Goal: Transaction & Acquisition: Obtain resource

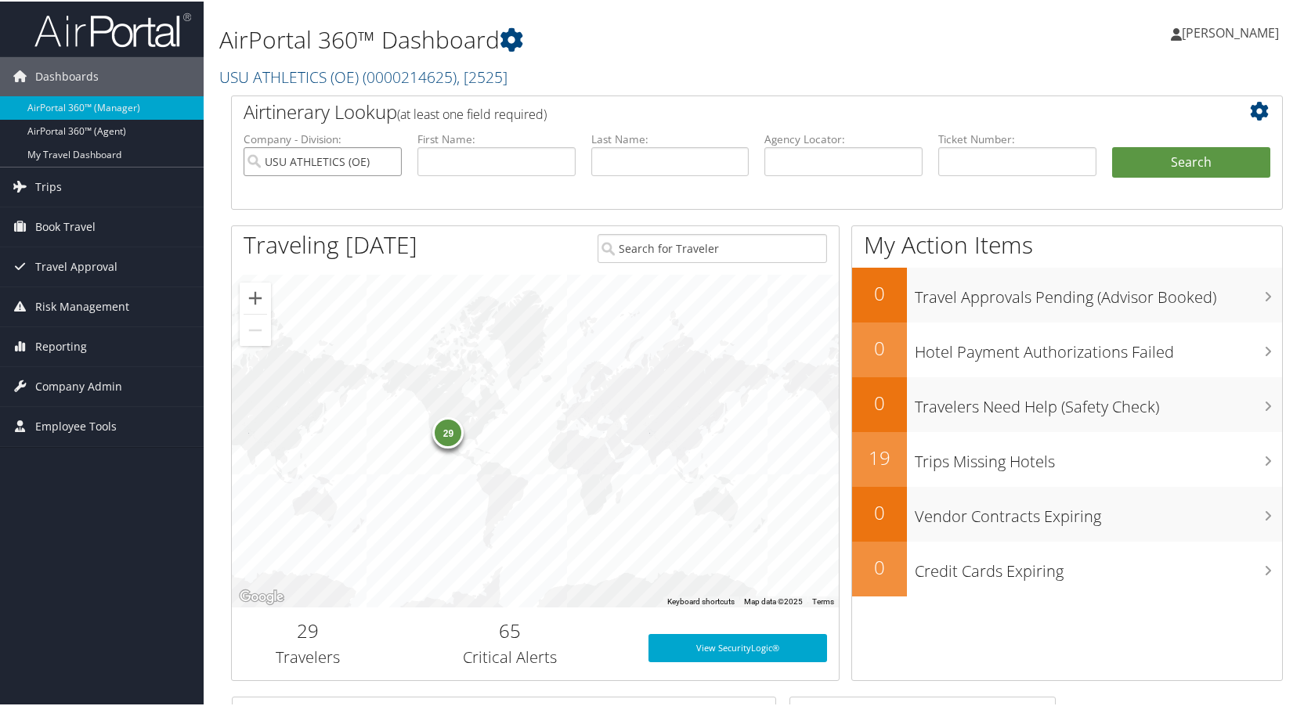
click at [388, 163] on input "USU ATHLETICS (OE)" at bounding box center [323, 160] width 158 height 29
click at [877, 162] on input "text" at bounding box center [843, 160] width 158 height 29
type input "d1wbly"
click at [1165, 161] on button "Search" at bounding box center [1191, 161] width 158 height 31
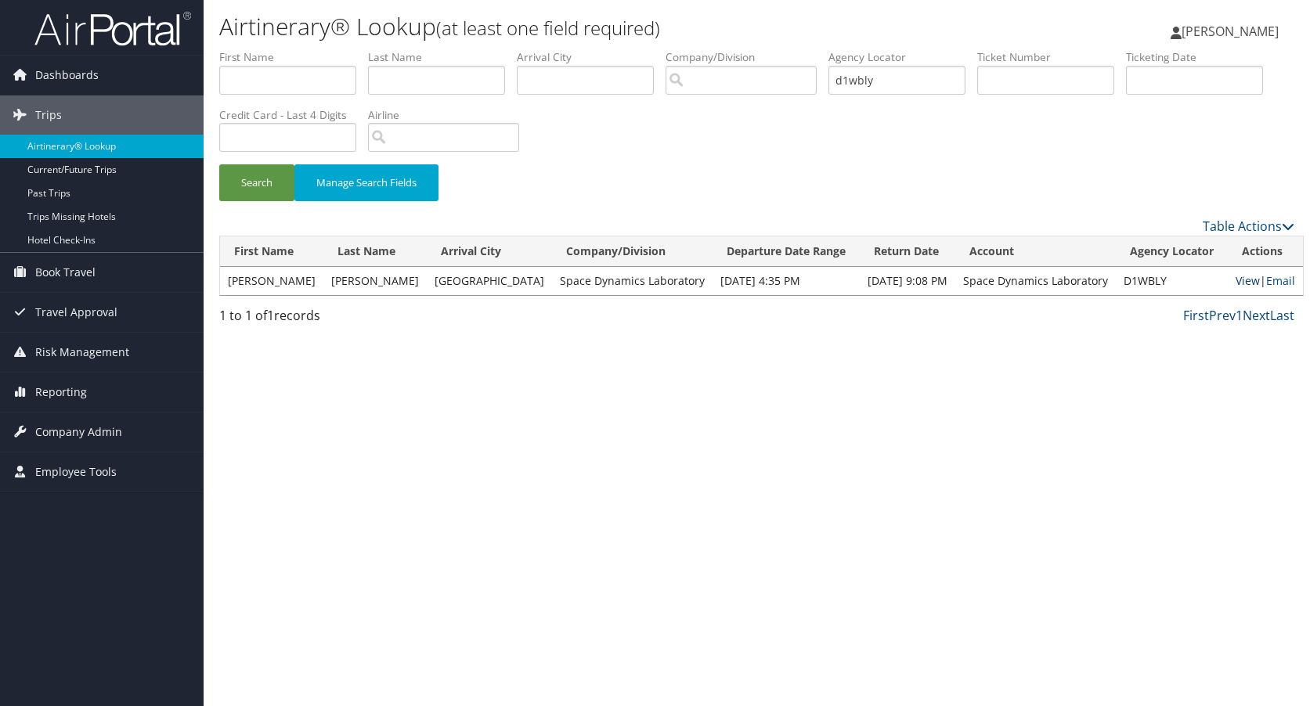
click at [1236, 279] on link "View" at bounding box center [1248, 280] width 24 height 15
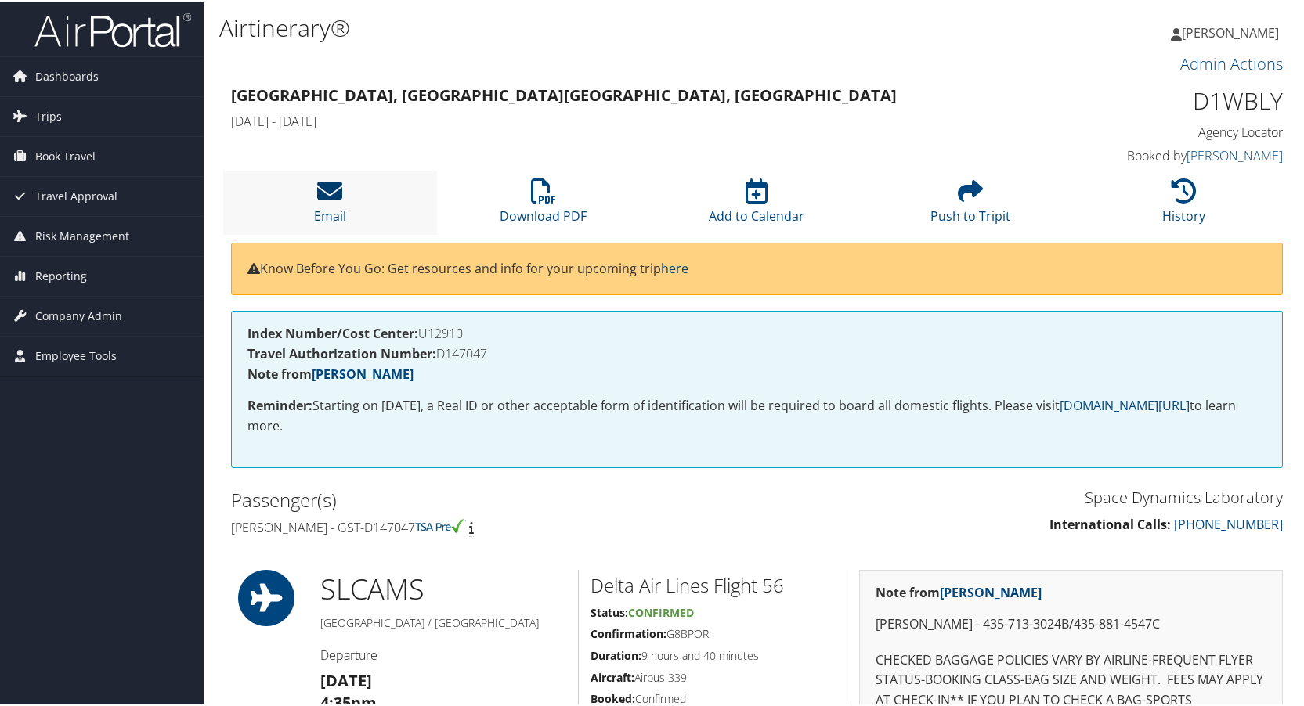
click at [323, 190] on icon at bounding box center [329, 189] width 25 height 25
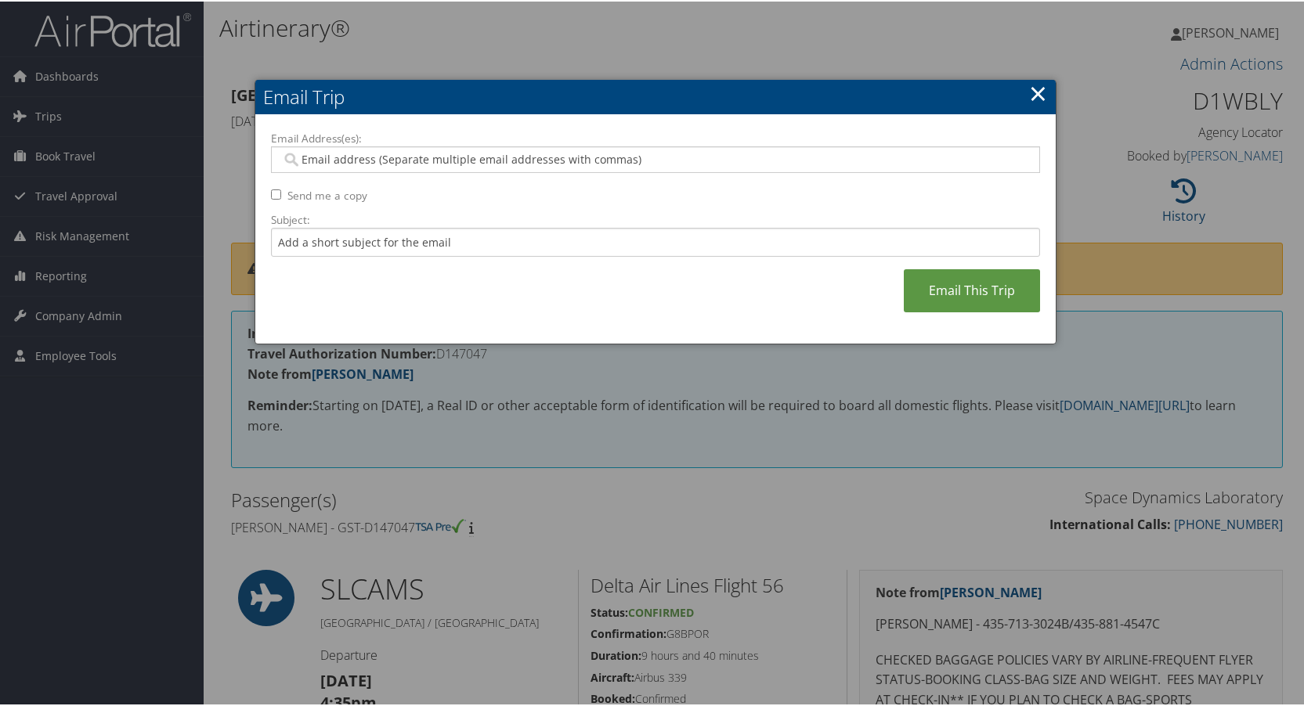
click at [305, 159] on input "Email Address(es):" at bounding box center [655, 158] width 748 height 16
type input "laura.lamm"
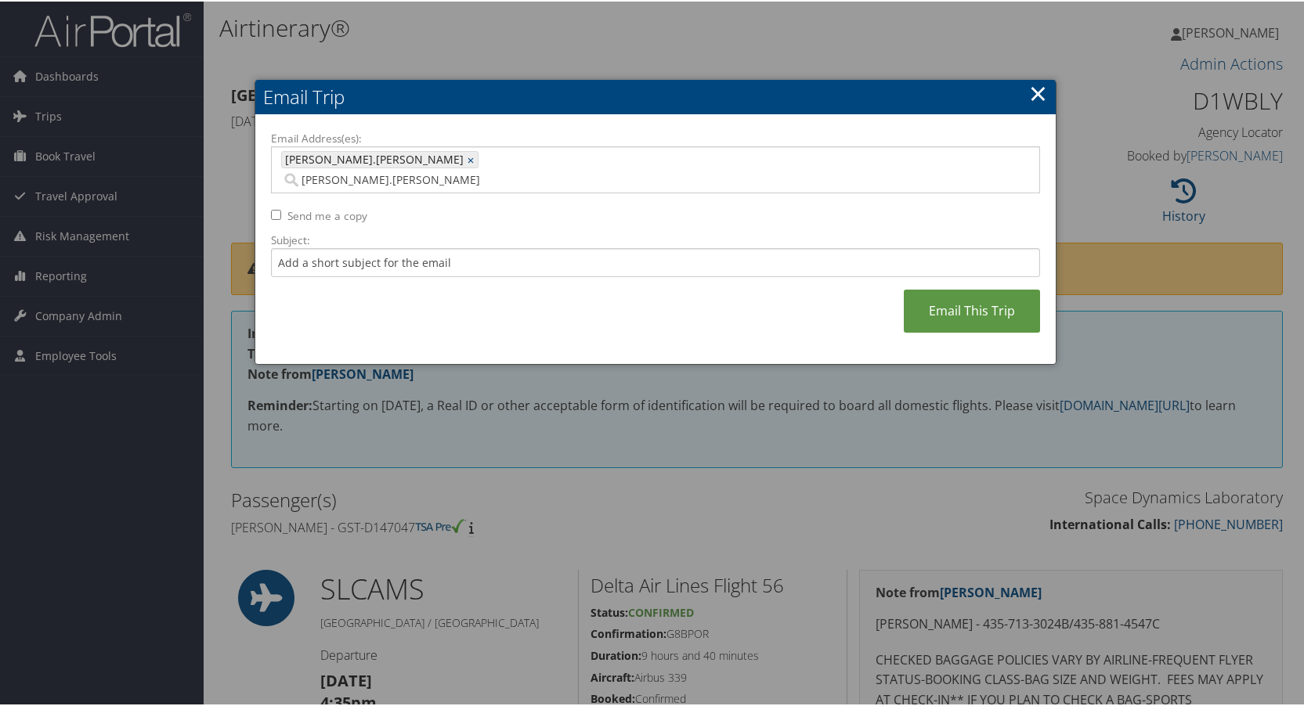
type input "laura.lamm"
click at [468, 157] on link "×" at bounding box center [473, 158] width 10 height 16
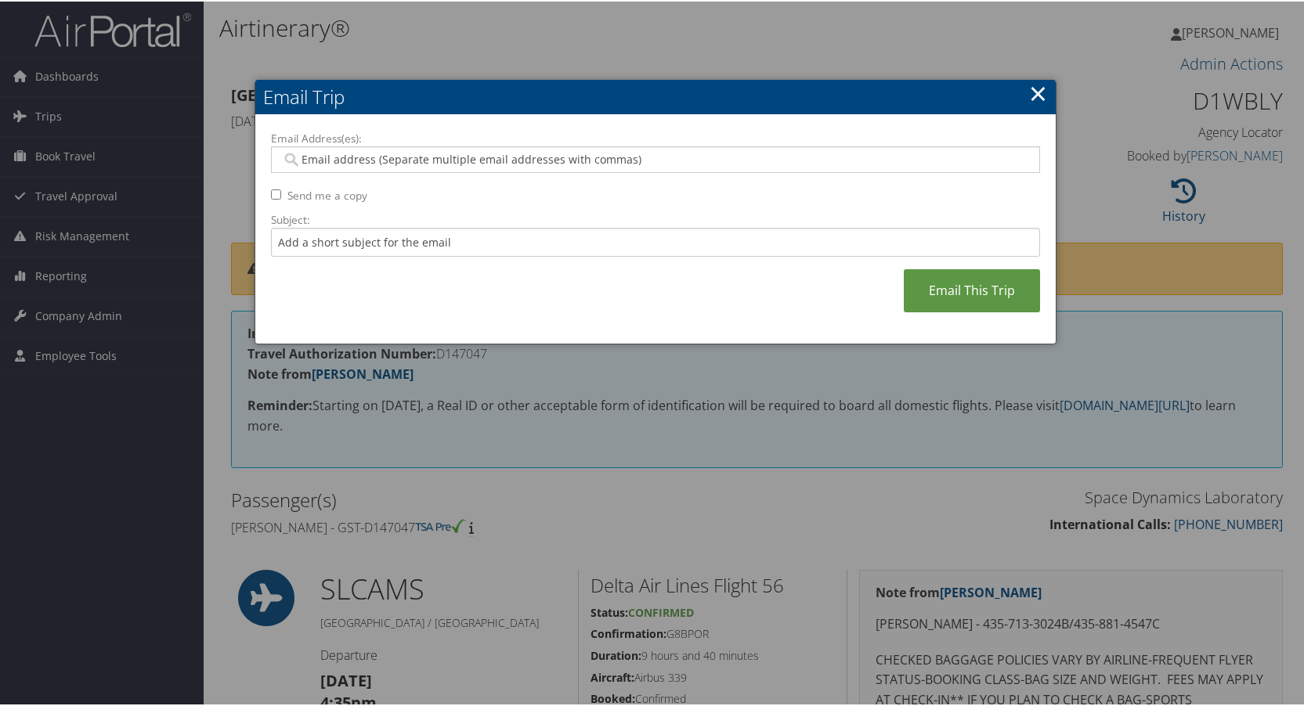
paste input "laura.lamm@sdl.usu.edu"
type input "laura.lamm@sdl.usu.edu"
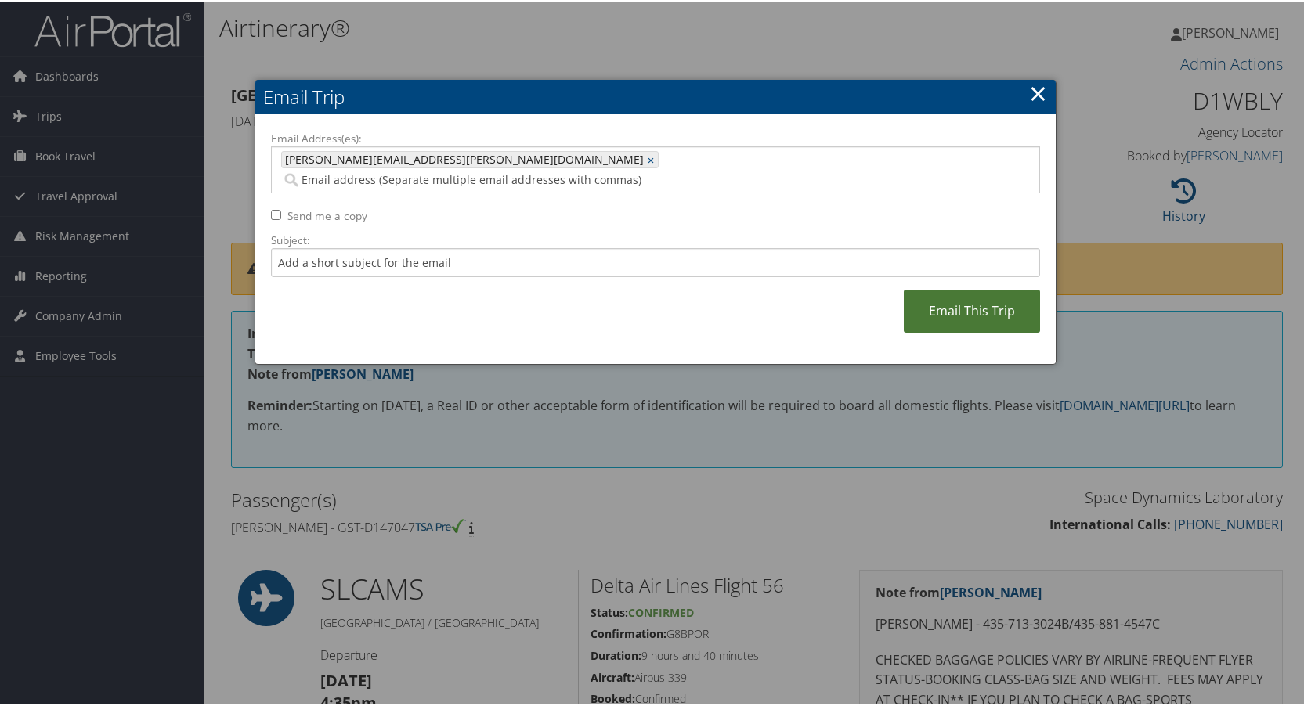
click at [934, 288] on link "Email This Trip" at bounding box center [972, 309] width 136 height 43
